Goal: Task Accomplishment & Management: Use online tool/utility

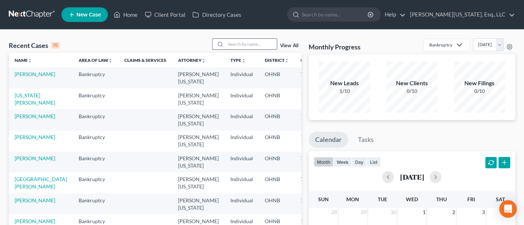
click at [239, 44] on input "search" at bounding box center [251, 44] width 51 height 11
type input "Woodland"
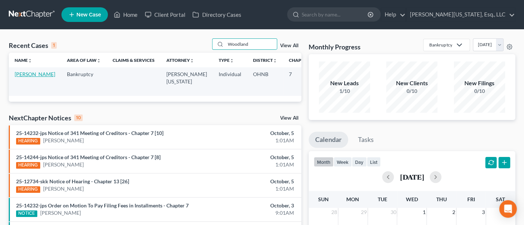
click at [24, 74] on link "[PERSON_NAME]" at bounding box center [35, 74] width 41 height 6
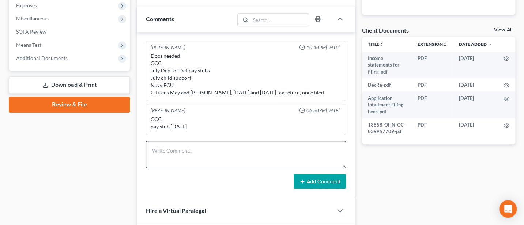
scroll to position [292, 0]
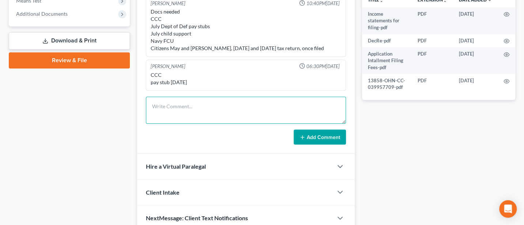
click at [188, 120] on textarea at bounding box center [246, 110] width 200 height 27
paste textarea "Chapter 7 Trustee's Report of No Distribution: I, [PERSON_NAME], having been ap…"
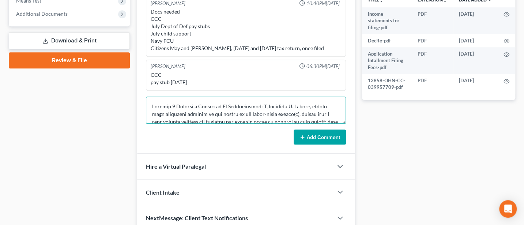
scroll to position [101, 0]
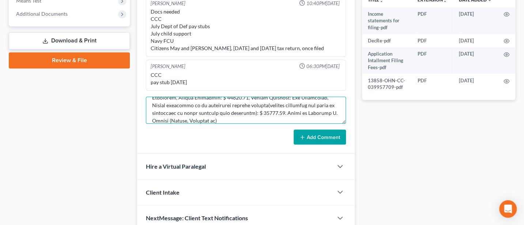
type textarea "Chapter 7 Trustee's Report of No Distribution: I, [PERSON_NAME], having been ap…"
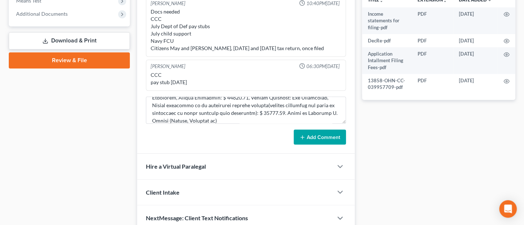
click at [321, 144] on button "Add Comment" at bounding box center [320, 136] width 52 height 15
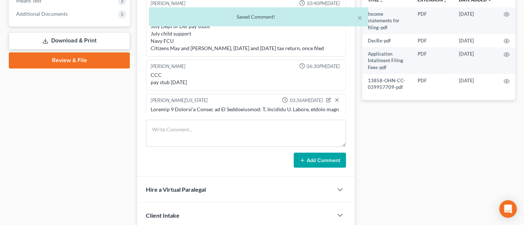
scroll to position [128, 0]
